Goal: Task Accomplishment & Management: Manage account settings

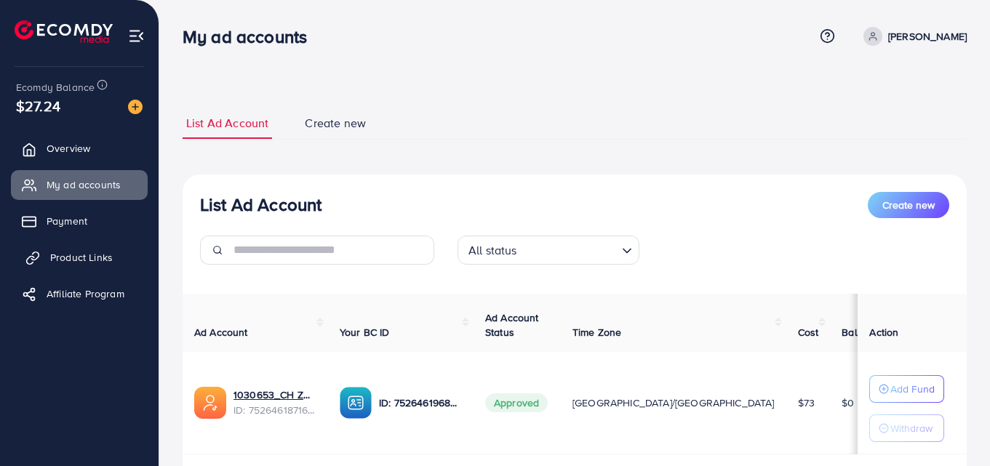
click at [88, 252] on span "Product Links" at bounding box center [81, 257] width 63 height 15
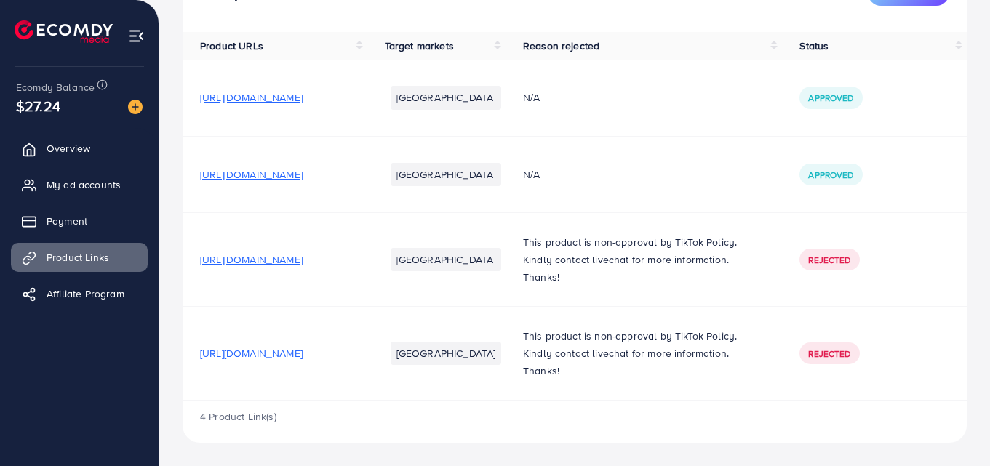
scroll to position [140, 0]
click at [303, 352] on span "[URL][DOMAIN_NAME]" at bounding box center [251, 353] width 103 height 15
click at [100, 175] on link "My ad accounts" at bounding box center [79, 184] width 137 height 29
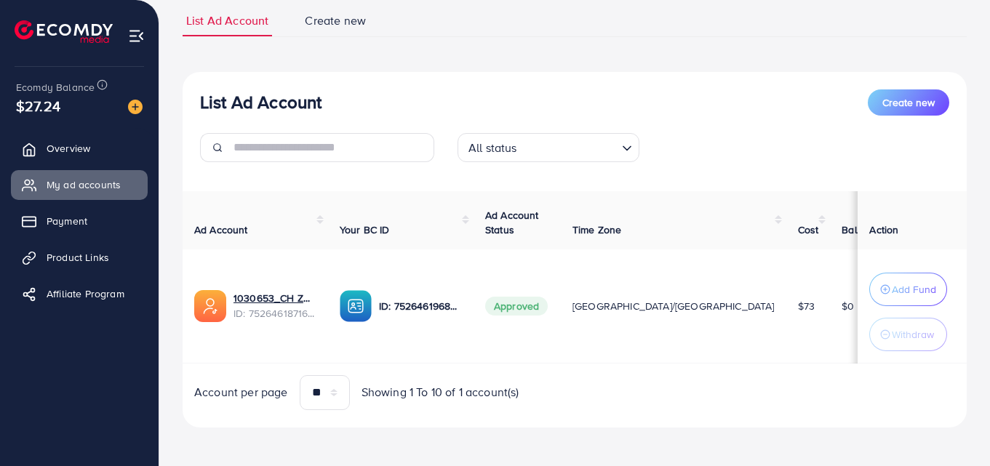
scroll to position [108, 0]
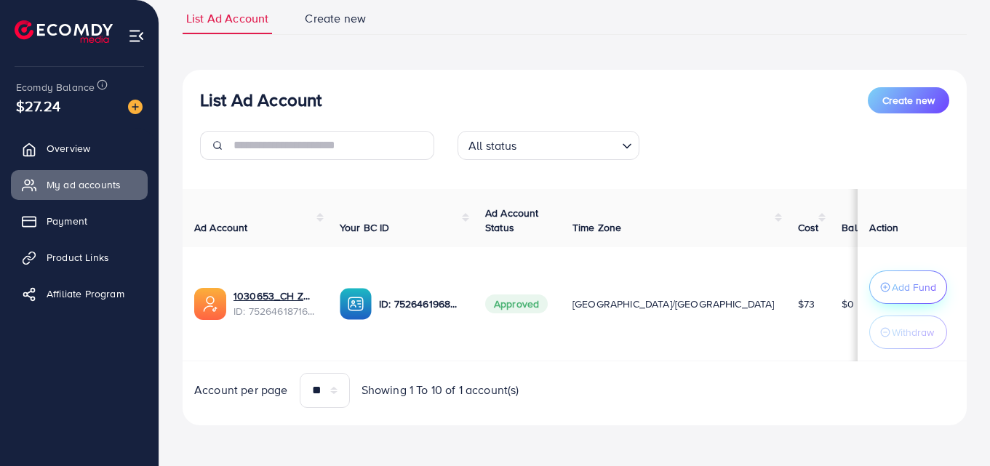
click at [915, 283] on p "Add Fund" at bounding box center [914, 287] width 44 height 17
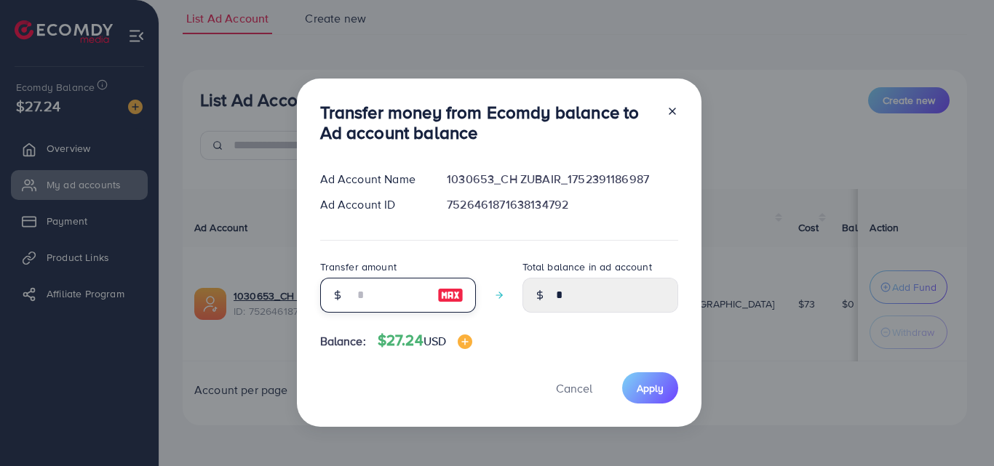
click at [367, 301] on input "number" at bounding box center [390, 295] width 73 height 35
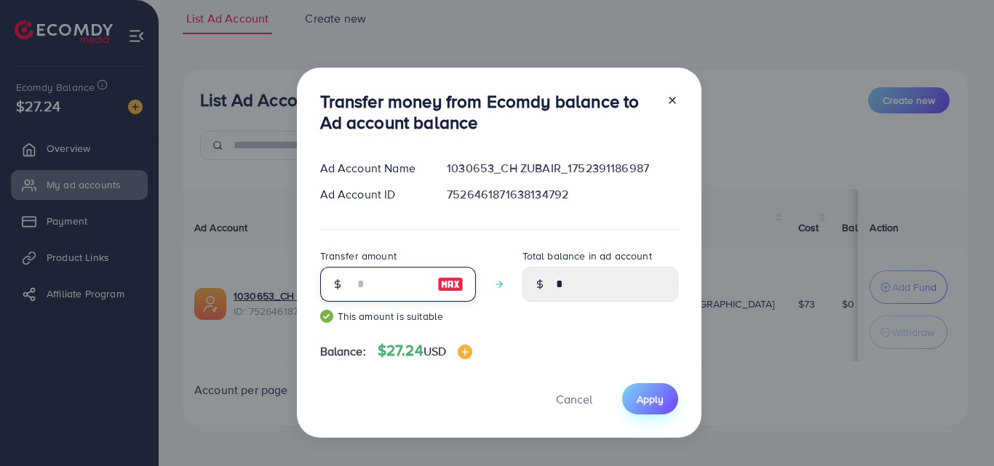
type input "**"
click at [662, 397] on button "Apply" at bounding box center [650, 398] width 56 height 31
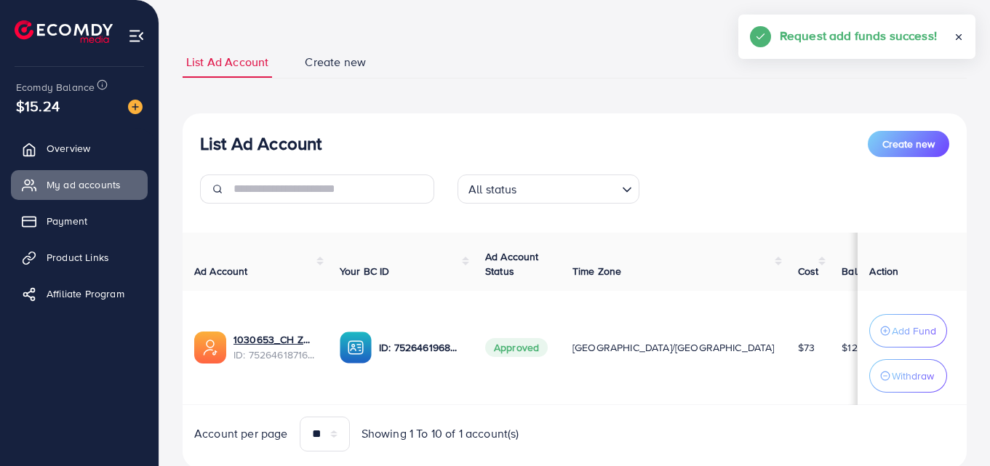
scroll to position [36, 0]
